Goal: Task Accomplishment & Management: Manage account settings

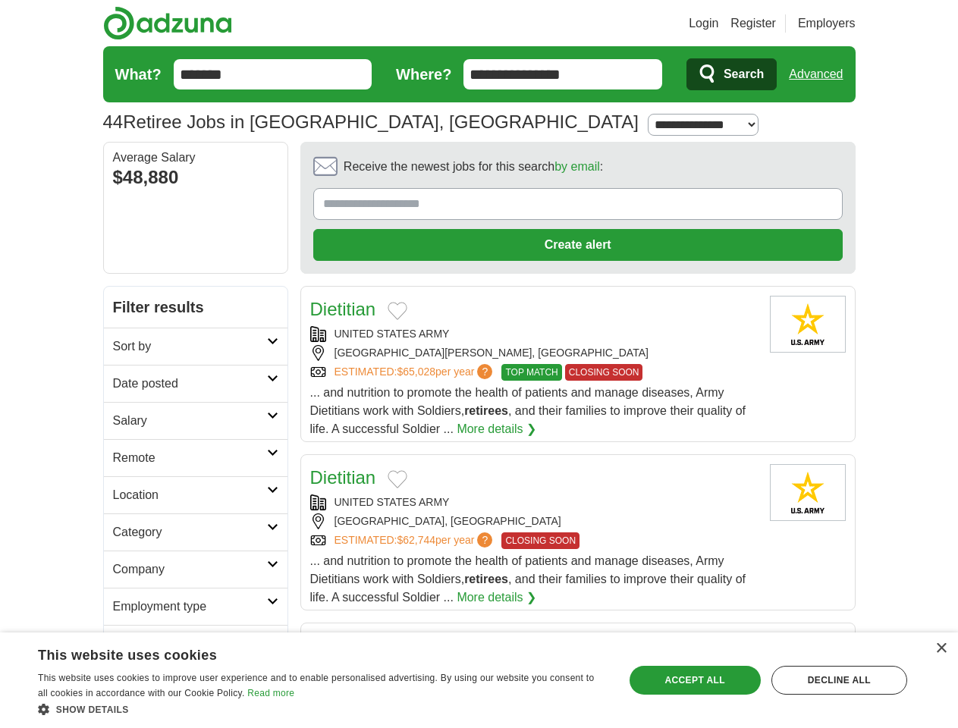
click at [718, 24] on link "Login" at bounding box center [704, 23] width 30 height 18
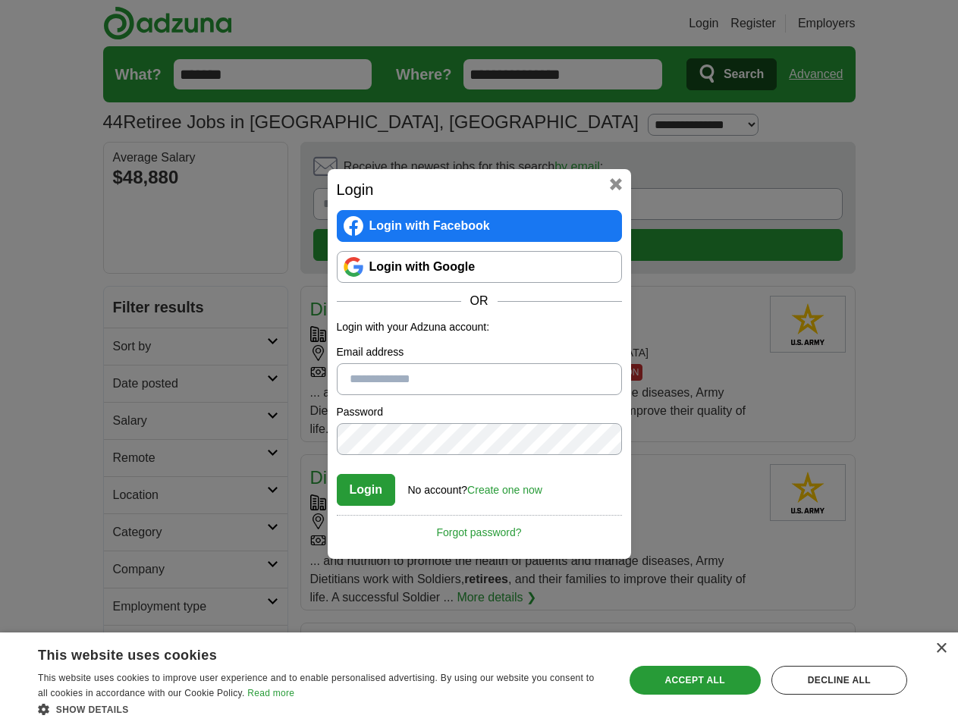
click at [821, 74] on div "Login Login with Facebook Login with Google OR Login with your Adzuna account: …" at bounding box center [479, 364] width 958 height 728
click at [536, 171] on div "Login Login with Facebook Login with Google OR Login with your Adzuna account: …" at bounding box center [479, 364] width 303 height 390
click at [887, 171] on div "Login Login with Facebook Login with Google OR Login with your Adzuna account: …" at bounding box center [479, 364] width 958 height 728
click at [127, 273] on div "Login Login with Facebook Login with Google OR Login with your Adzuna account: …" at bounding box center [479, 364] width 958 height 728
click at [127, 310] on div "Login Login with Facebook Login with Google OR Login with your Adzuna account: …" at bounding box center [479, 364] width 958 height 728
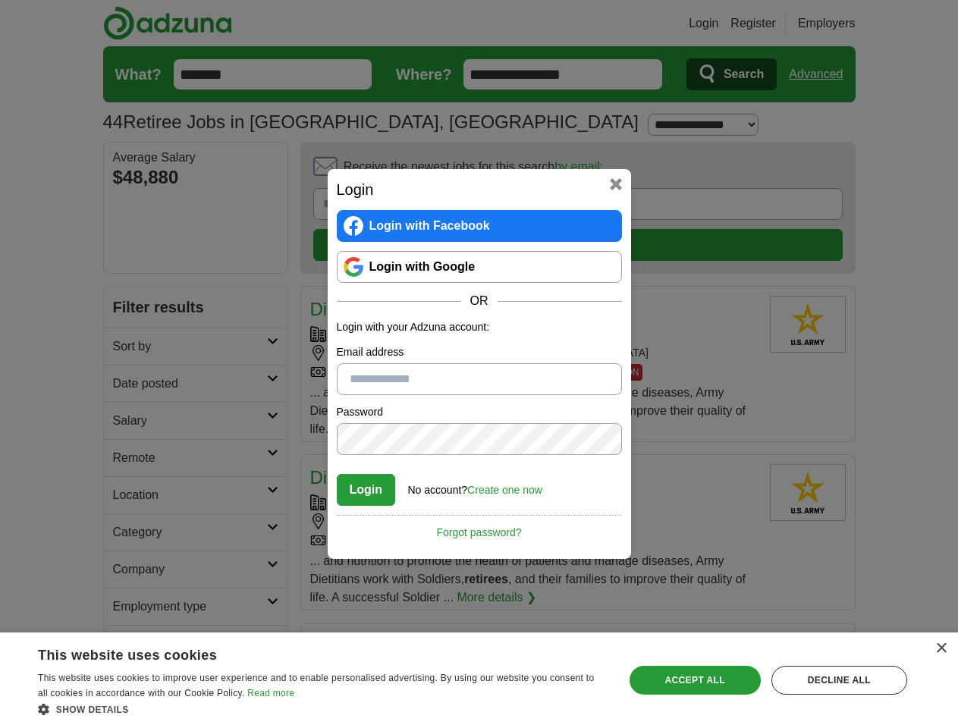
click at [127, 347] on div "Login Login with Facebook Login with Google OR Login with your Adzuna account: …" at bounding box center [479, 364] width 958 height 728
click at [127, 385] on div "Login Login with Facebook Login with Google OR Login with your Adzuna account: …" at bounding box center [479, 364] width 958 height 728
click at [127, 422] on div "Login Login with Facebook Login with Google OR Login with your Adzuna account: …" at bounding box center [479, 364] width 958 height 728
